Goal: Information Seeking & Learning: Learn about a topic

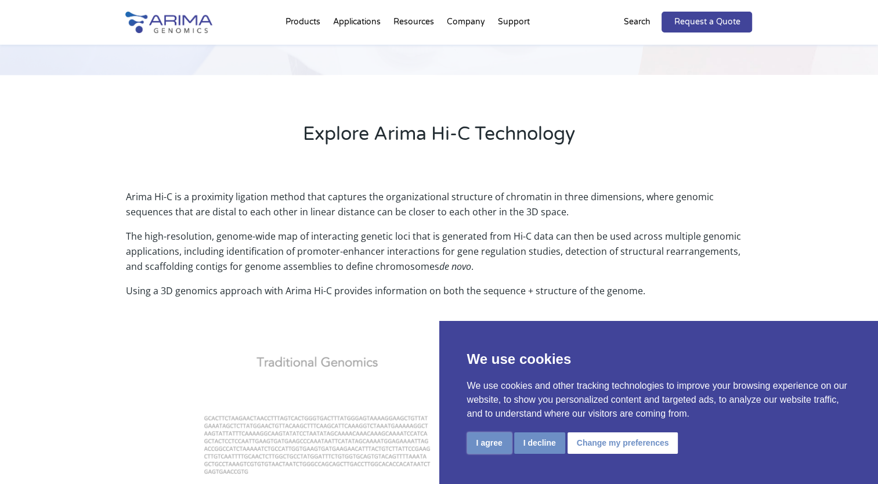
click at [483, 444] on button "I agree" at bounding box center [489, 442] width 45 height 21
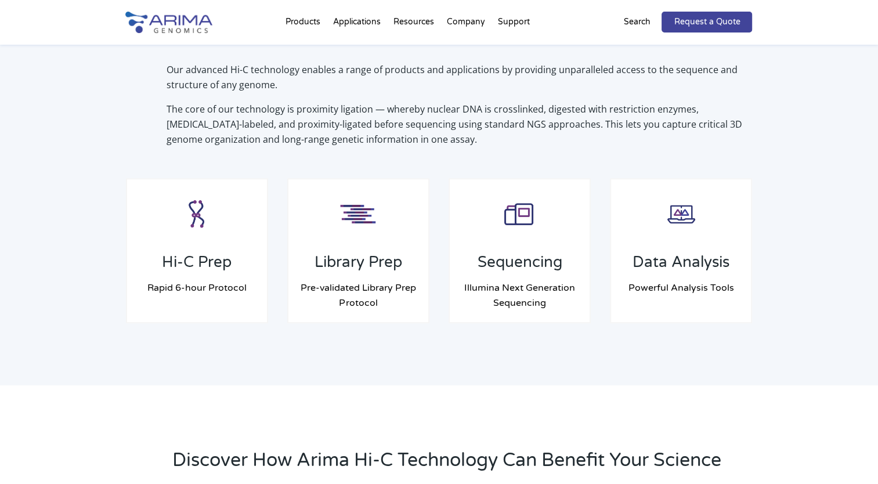
scroll to position [913, 0]
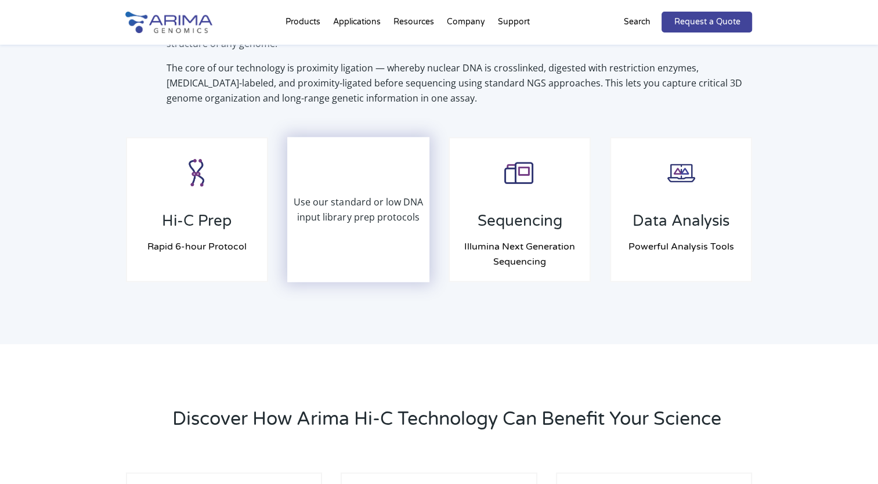
click at [329, 220] on p "Use our standard or low DNA input library prep protocols" at bounding box center [358, 209] width 140 height 30
click at [378, 200] on p "Use our standard or low DNA input library prep protocols" at bounding box center [358, 209] width 140 height 30
click at [385, 274] on div "Use our standard or low DNA input library prep protocols" at bounding box center [358, 209] width 140 height 143
click at [299, 168] on div "Use our standard or low DNA input library prep protocols" at bounding box center [358, 209] width 140 height 143
click at [395, 179] on div "Use our standard or low DNA input library prep protocols" at bounding box center [358, 209] width 140 height 143
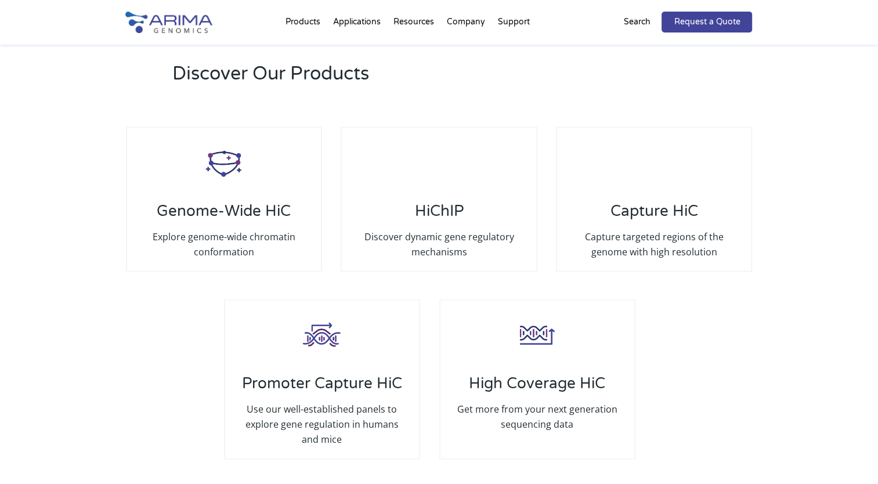
scroll to position [2178, 0]
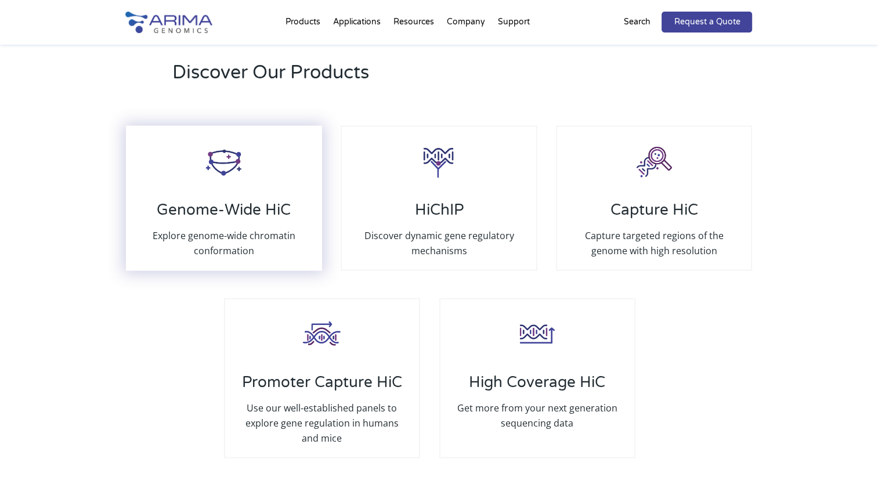
click at [244, 154] on img at bounding box center [224, 161] width 46 height 46
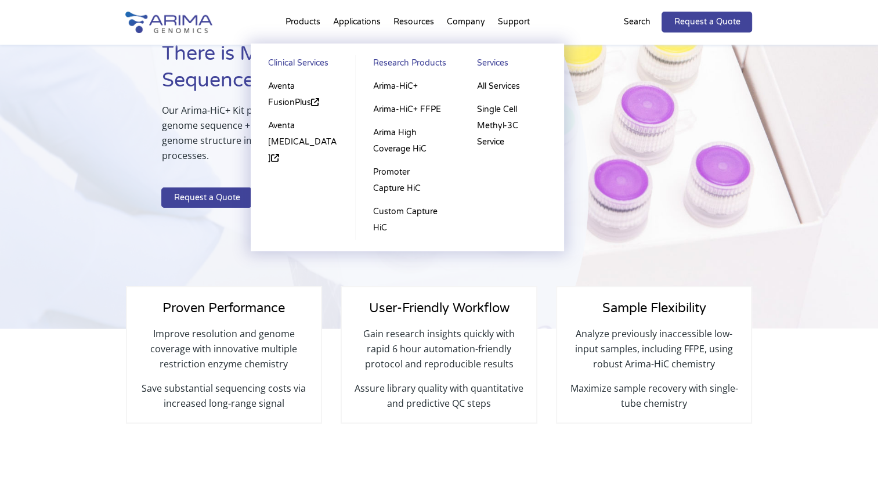
scroll to position [96, 0]
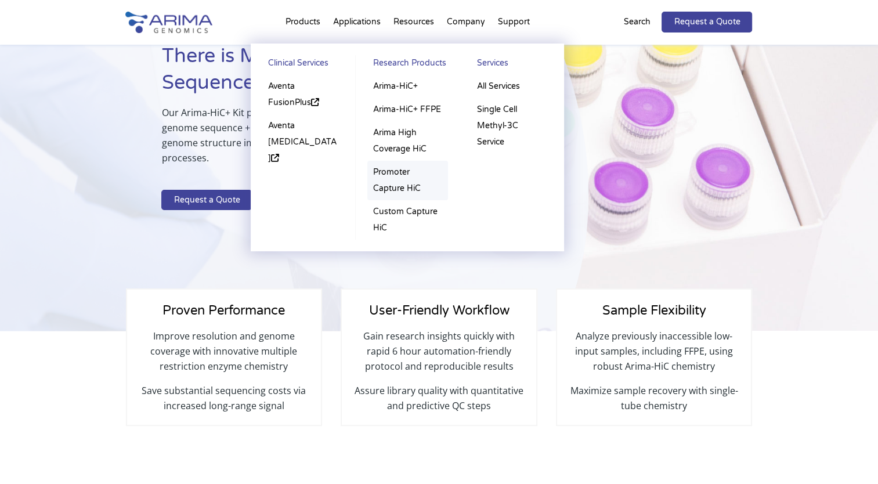
click at [406, 177] on link "Promoter Capture HiC" at bounding box center [407, 180] width 81 height 39
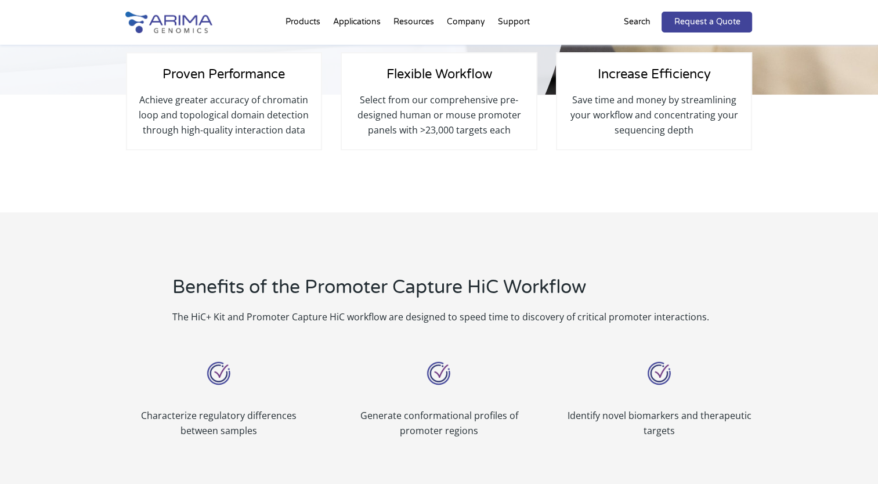
scroll to position [280, 0]
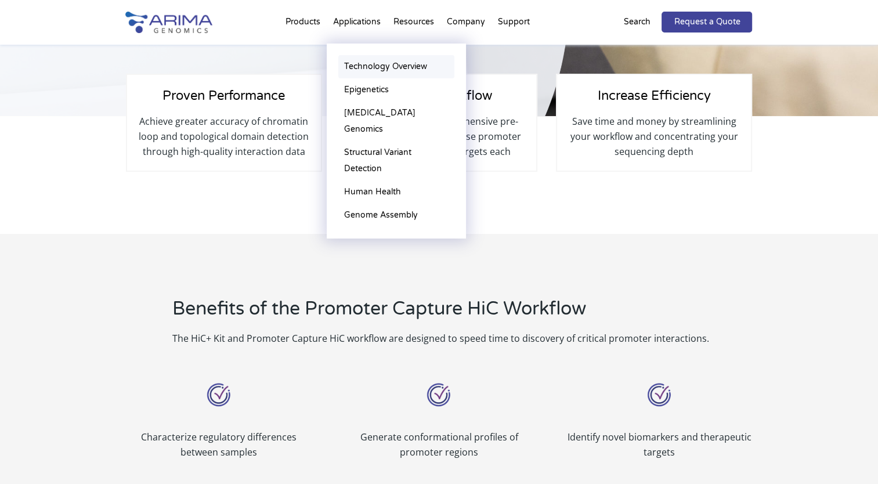
click at [393, 68] on link "Technology Overview" at bounding box center [396, 66] width 116 height 23
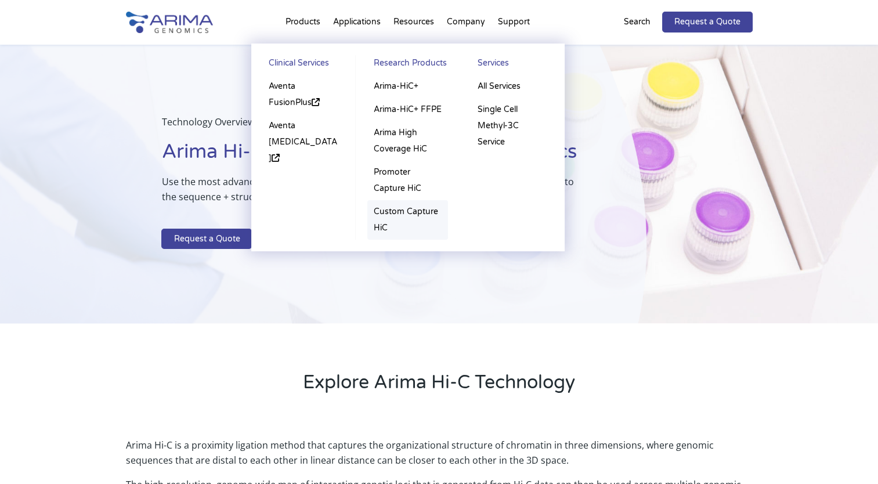
click at [395, 220] on link "Custom Capture HiC" at bounding box center [407, 219] width 81 height 39
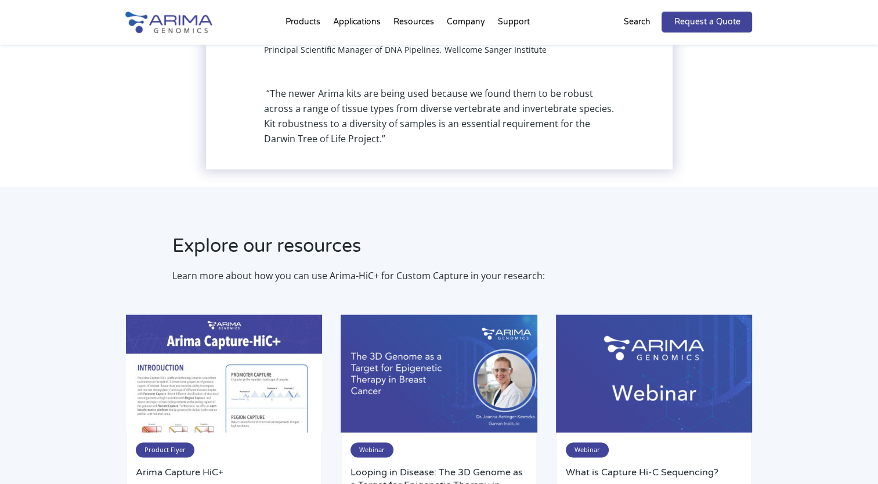
scroll to position [1639, 0]
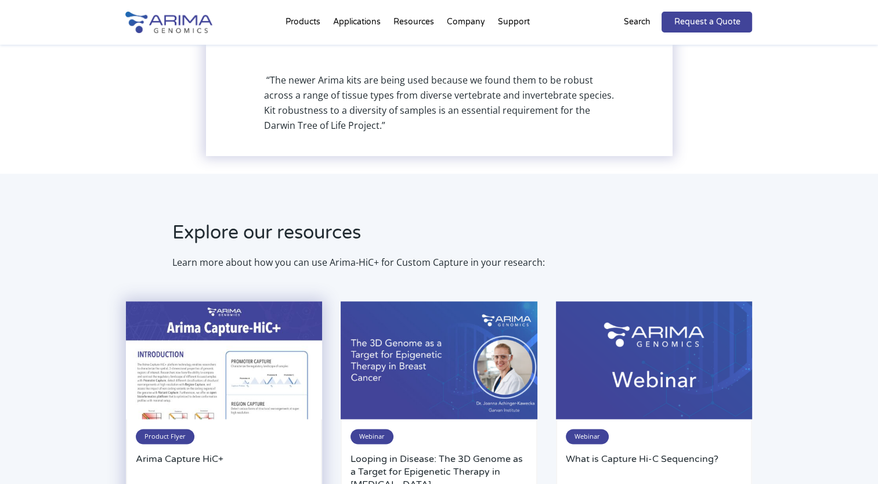
click at [224, 356] on img at bounding box center [224, 360] width 196 height 118
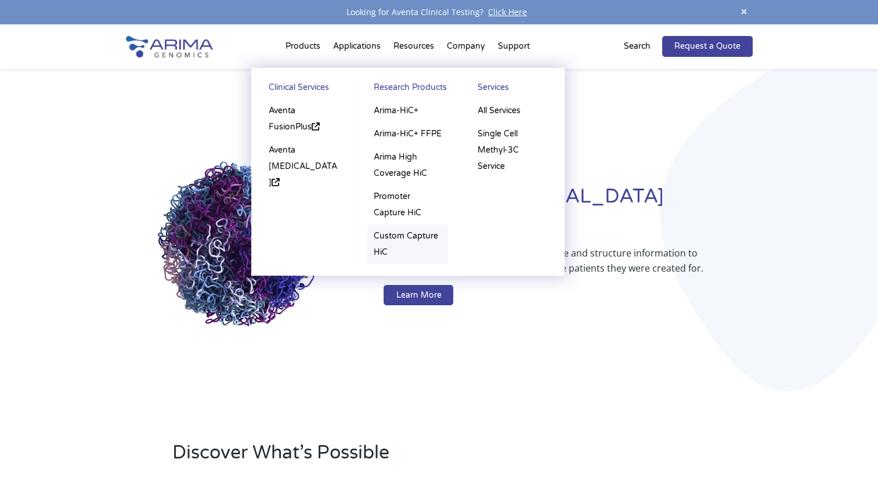
click at [379, 246] on link "Custom Capture HiC" at bounding box center [407, 243] width 81 height 39
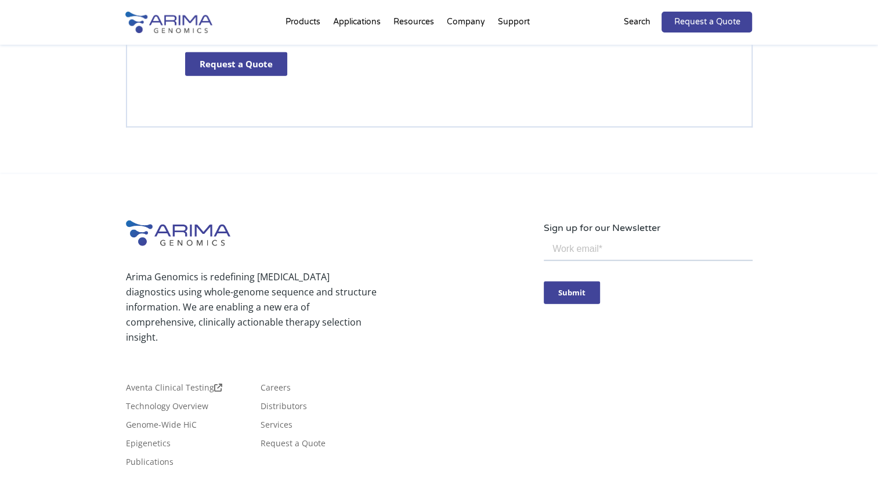
scroll to position [2696, 0]
click at [179, 420] on link "Genome-Wide HiC" at bounding box center [161, 426] width 71 height 13
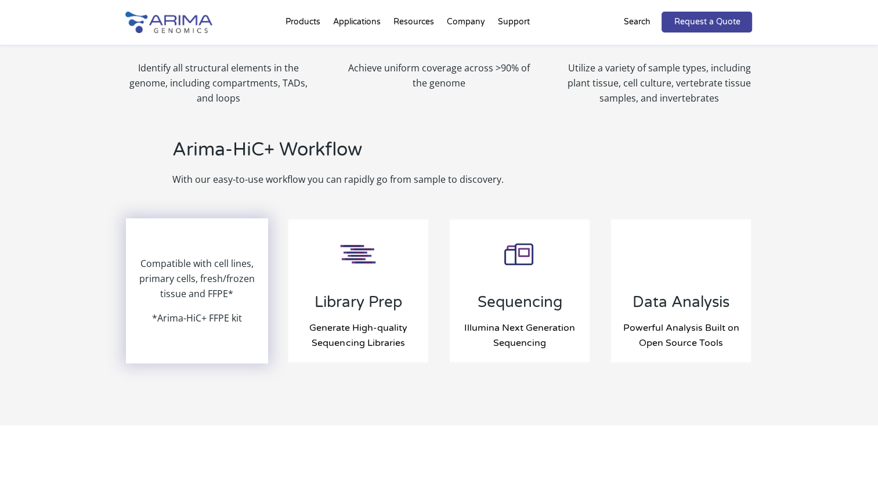
scroll to position [1133, 0]
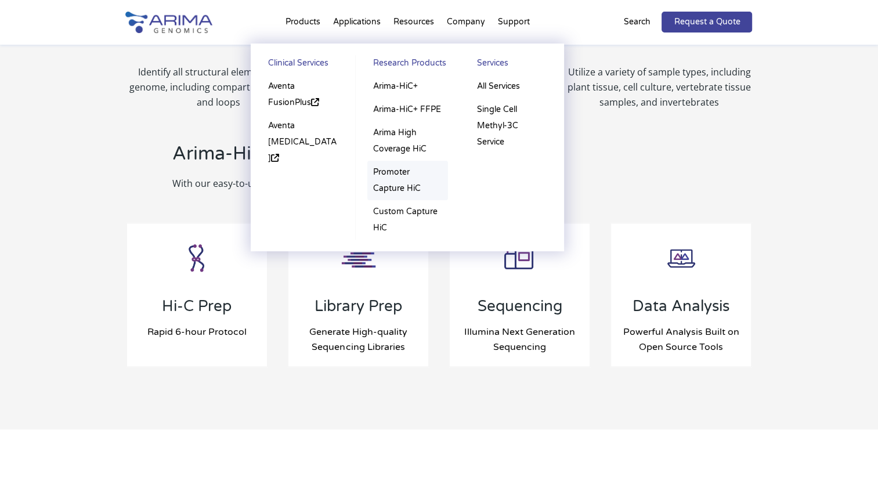
click at [392, 172] on link "Promoter Capture HiC" at bounding box center [407, 180] width 81 height 39
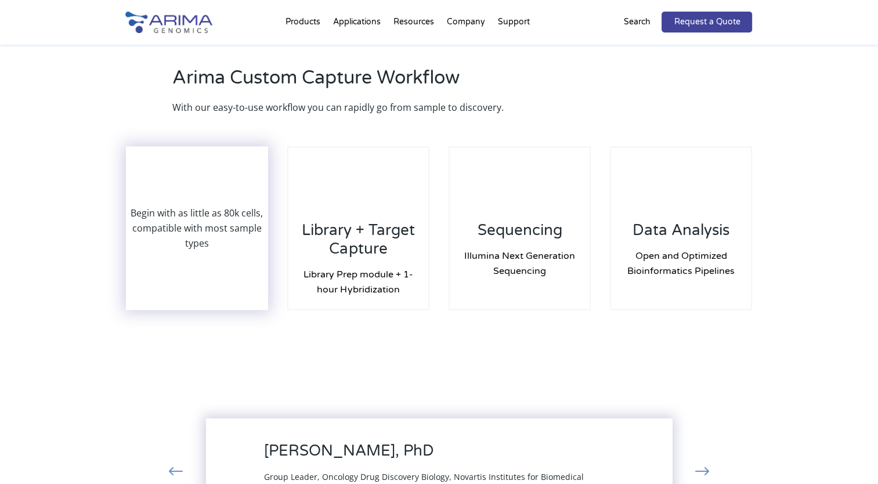
scroll to position [1040, 0]
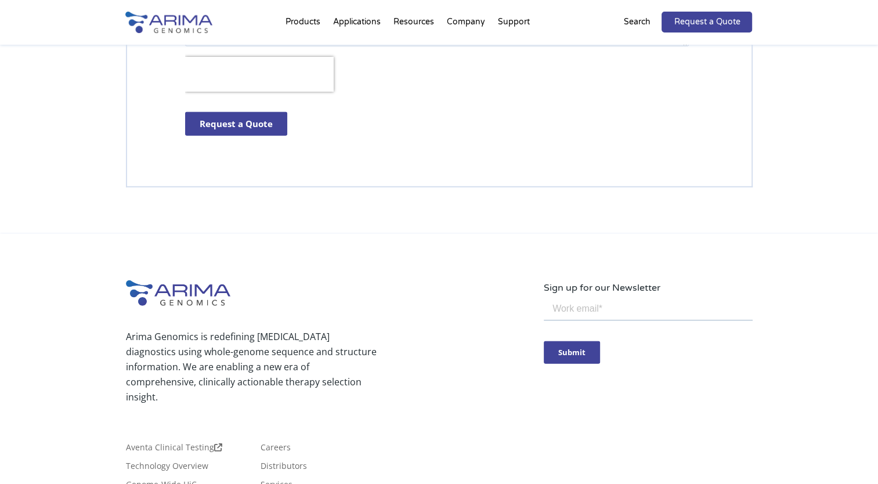
scroll to position [3452, 0]
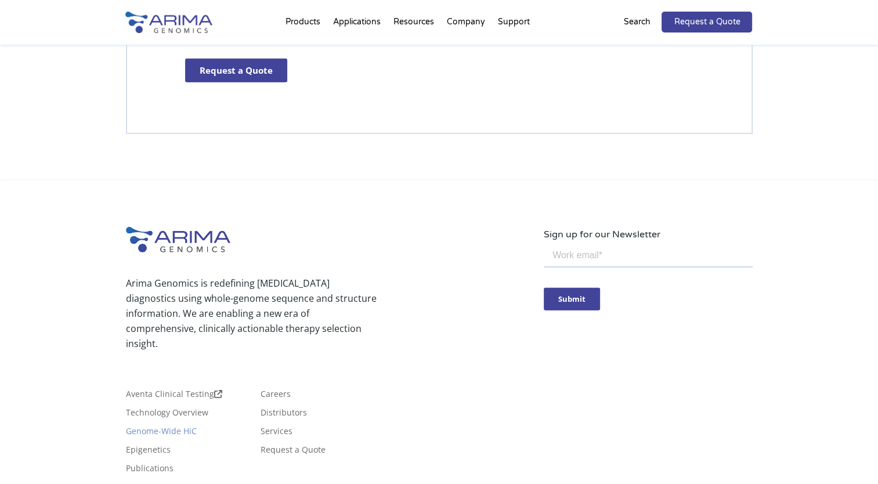
click at [180, 427] on link "Genome-Wide HiC" at bounding box center [161, 433] width 71 height 13
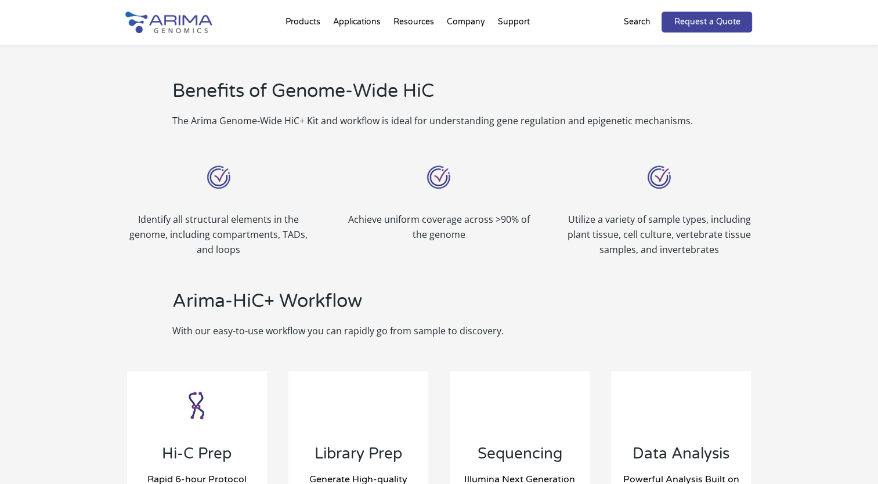
scroll to position [986, 0]
